Goal: Check status

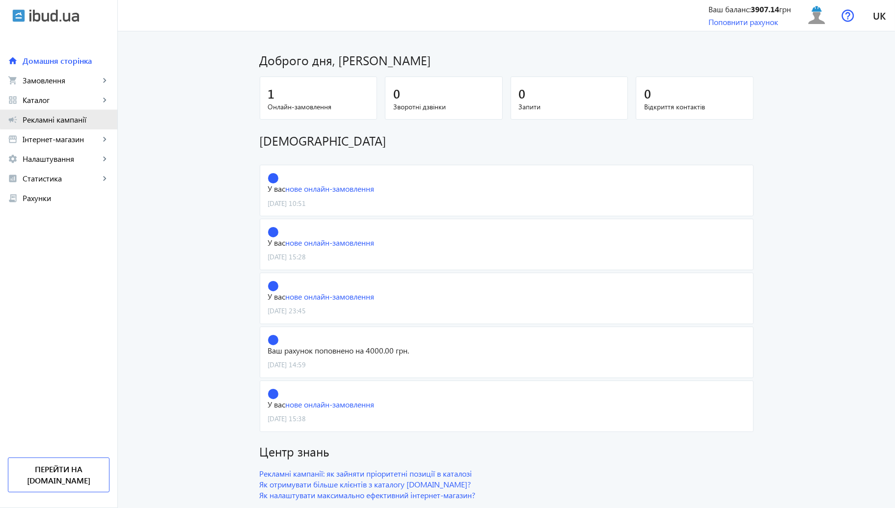
click at [76, 116] on span "Рекламні кампанії" at bounding box center [66, 120] width 87 height 10
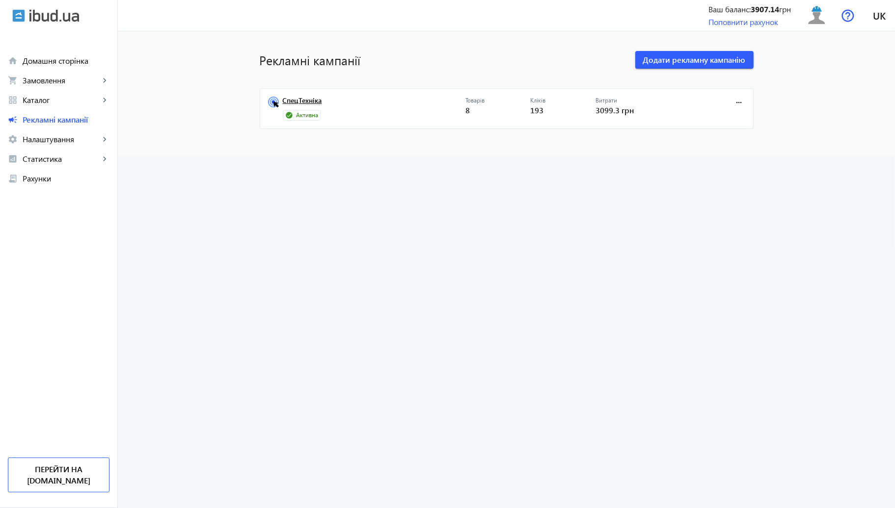
click at [325, 102] on link "СпецТехніка" at bounding box center [374, 104] width 183 height 14
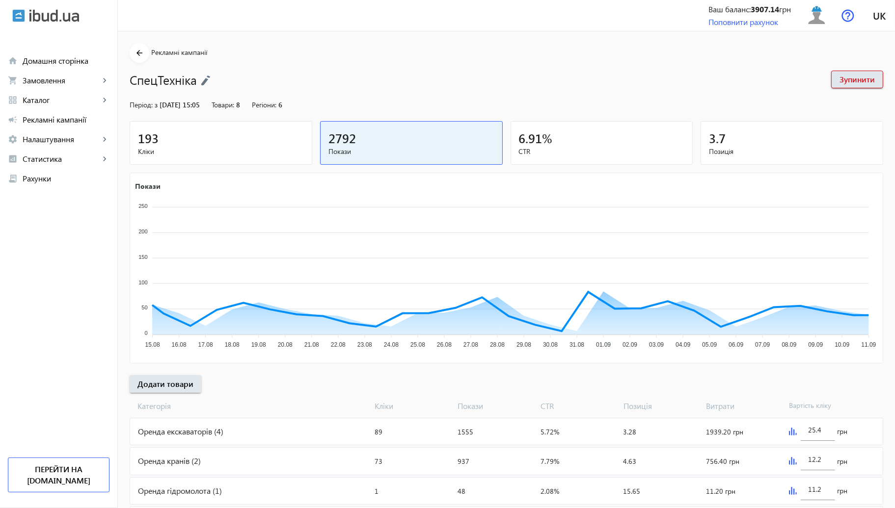
click at [276, 129] on mat-card "193 Кліки" at bounding box center [221, 143] width 183 height 44
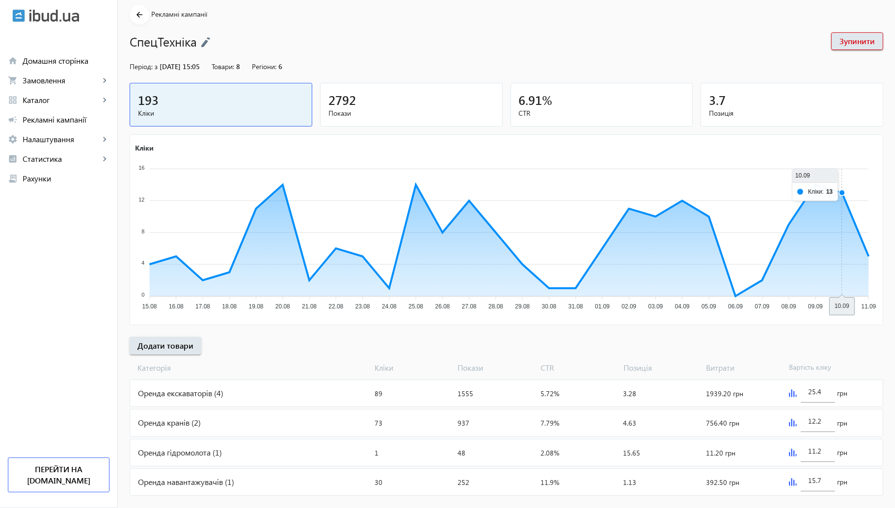
scroll to position [54, 0]
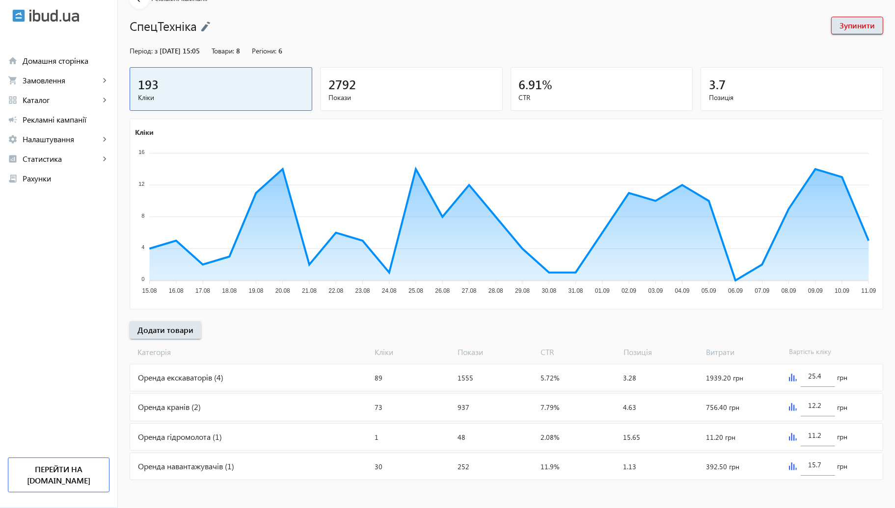
click at [789, 404] on img at bounding box center [793, 407] width 8 height 8
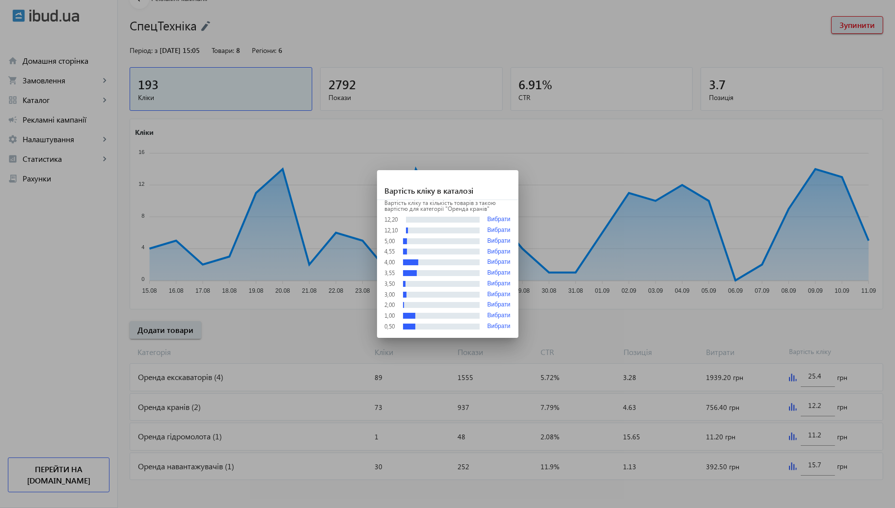
scroll to position [0, 0]
click at [742, 321] on div at bounding box center [447, 254] width 895 height 508
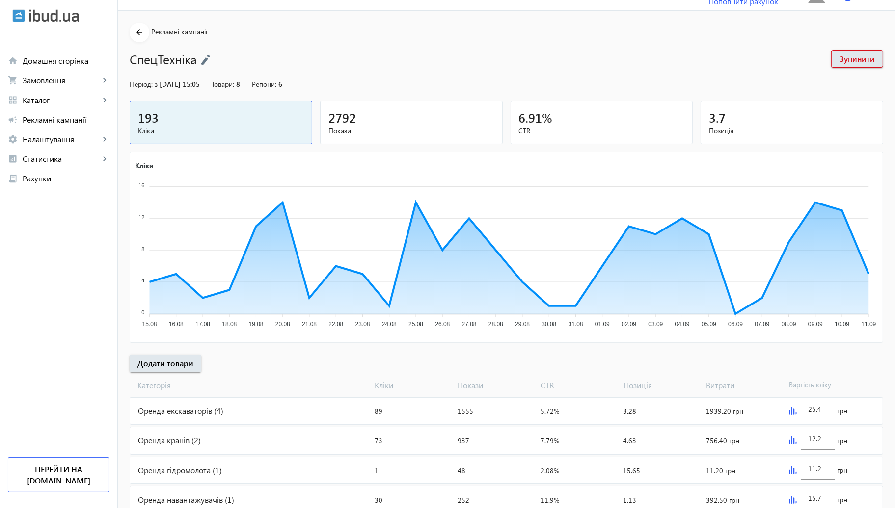
scroll to position [54, 0]
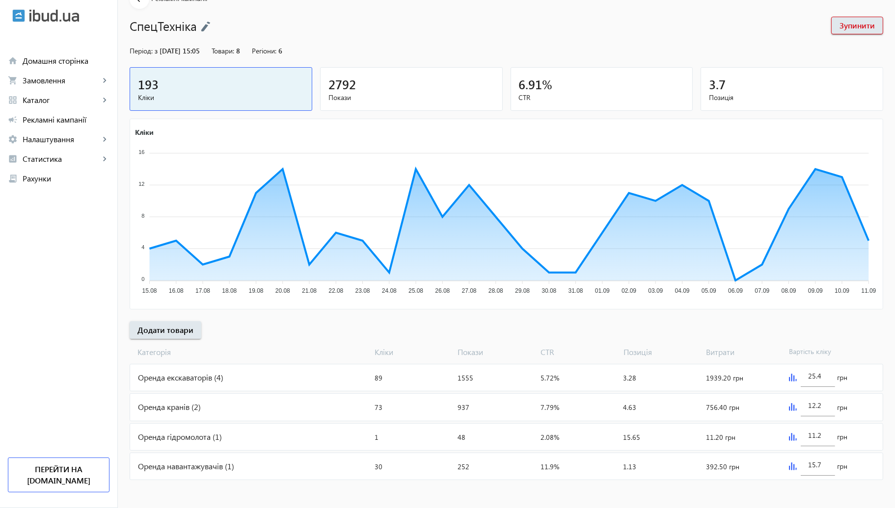
click at [790, 375] on img at bounding box center [793, 378] width 8 height 8
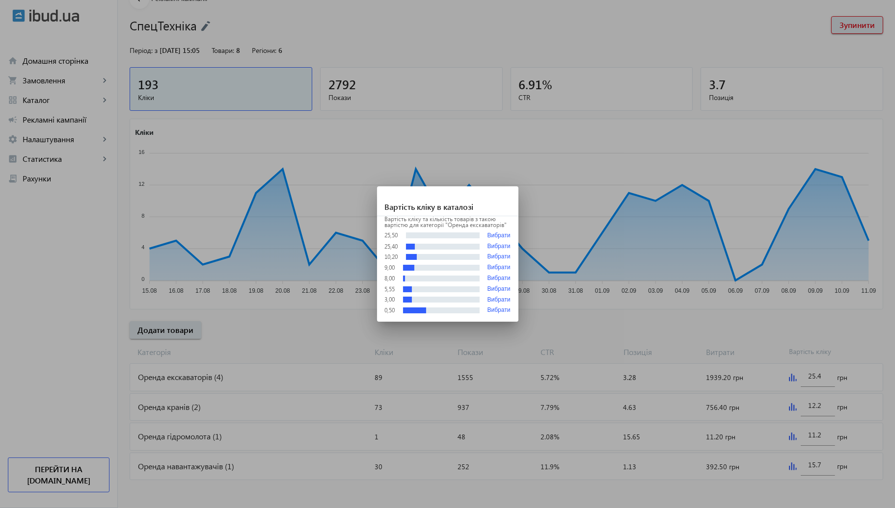
click at [762, 312] on div at bounding box center [447, 254] width 895 height 508
